Goal: Check status: Check status

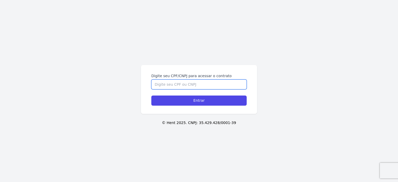
click at [182, 87] on input "Digite seu CPF/CNPJ para acessar o contrato" at bounding box center [198, 85] width 95 height 10
type input "13632933707"
click at [151, 96] on input "Entrar" at bounding box center [198, 101] width 95 height 10
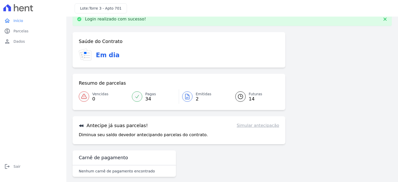
scroll to position [15, 0]
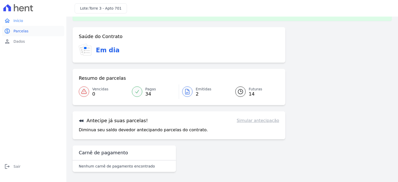
click at [22, 32] on span "Parcelas" at bounding box center [20, 31] width 15 height 5
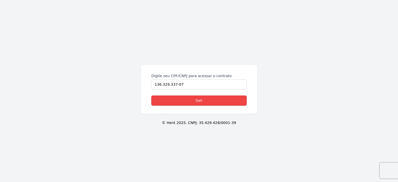
click at [191, 99] on link "Sair" at bounding box center [198, 101] width 95 height 10
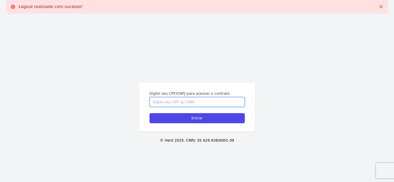
click at [173, 101] on input "Digite seu CPF/CNPJ para acessar o contrato" at bounding box center [197, 102] width 95 height 10
type input "13632933707"
click at [150, 113] on input "Entrar" at bounding box center [197, 118] width 95 height 10
click at [162, 100] on input "Digite seu CPF/CNPJ para acessar o contrato" at bounding box center [197, 102] width 95 height 10
type input "13632933707"
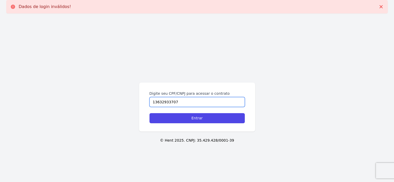
click at [150, 113] on input "Entrar" at bounding box center [197, 118] width 95 height 10
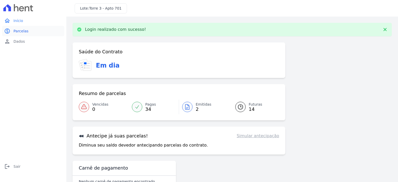
click at [29, 32] on link "paid Parcelas" at bounding box center [33, 31] width 62 height 10
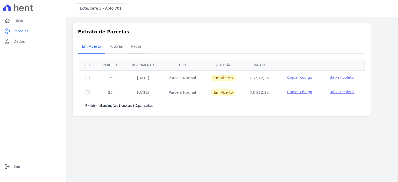
click at [132, 47] on span "Pagas" at bounding box center [136, 46] width 17 height 10
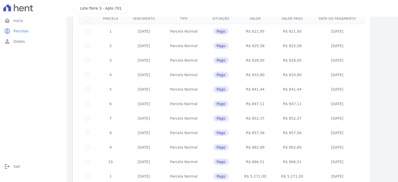
scroll to position [1, 0]
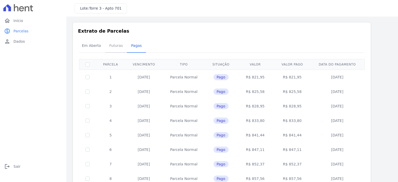
click at [115, 49] on span "Futuras" at bounding box center [116, 45] width 20 height 10
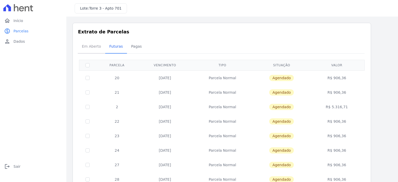
click at [85, 46] on span "Em Aberto" at bounding box center [91, 46] width 25 height 10
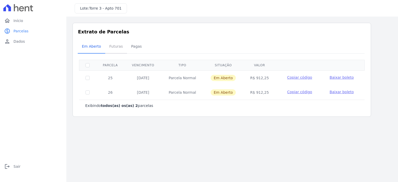
click at [108, 44] on span "Futuras" at bounding box center [116, 46] width 20 height 10
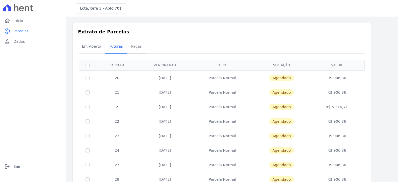
click at [133, 46] on span "Pagas" at bounding box center [136, 46] width 17 height 10
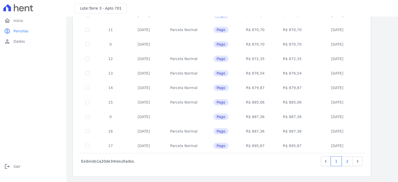
scroll to position [208, 0]
click at [349, 164] on link "2" at bounding box center [347, 161] width 11 height 10
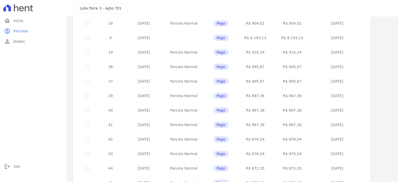
scroll to position [43, 0]
